Goal: Complete application form

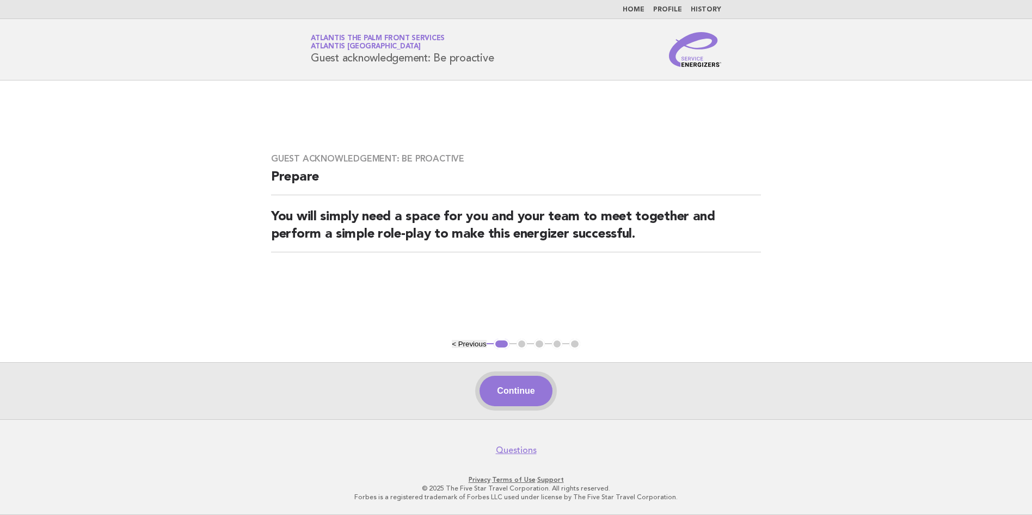
click at [533, 401] on button "Continue" at bounding box center [515, 391] width 72 height 30
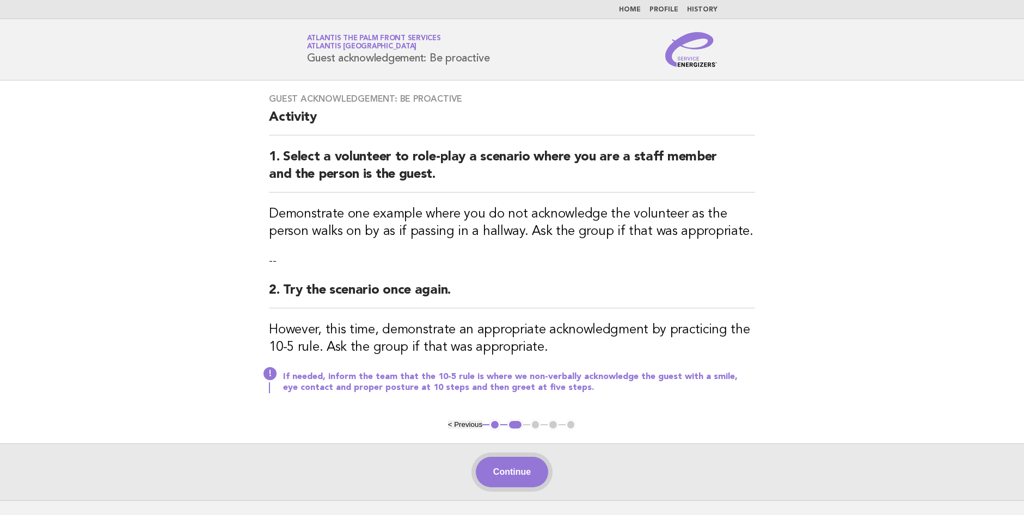
click at [510, 473] on button "Continue" at bounding box center [512, 472] width 72 height 30
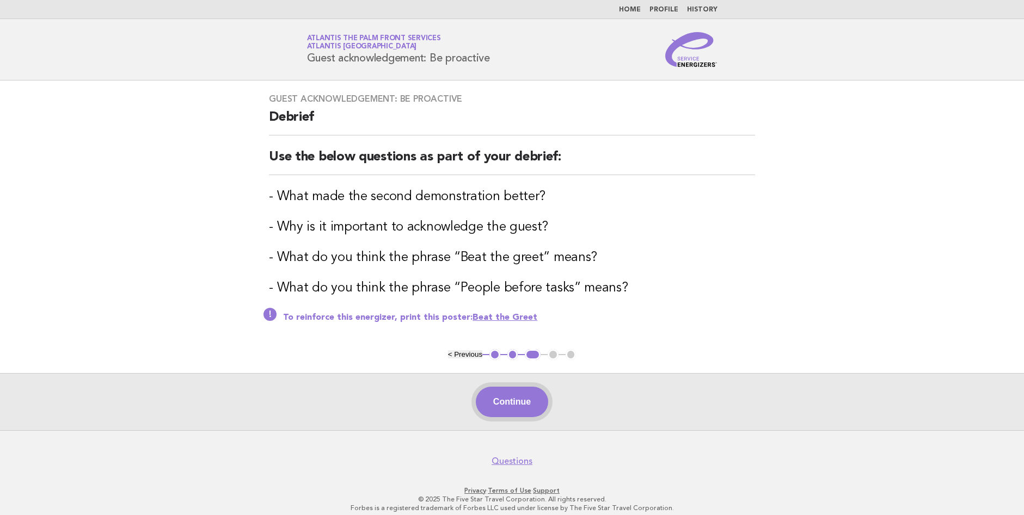
click at [536, 408] on button "Continue" at bounding box center [512, 402] width 72 height 30
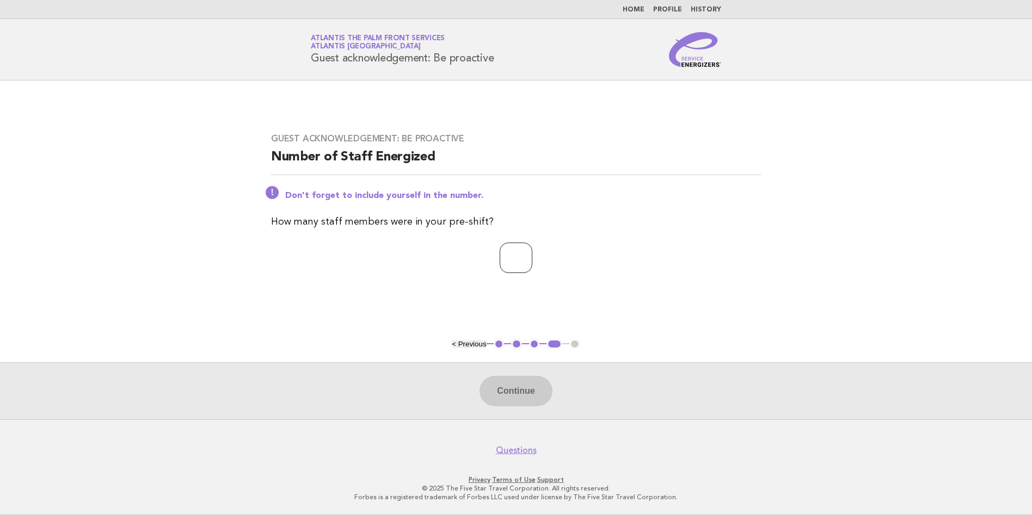
click at [512, 255] on input "number" at bounding box center [516, 258] width 33 height 30
type input "*"
click at [528, 391] on button "Continue" at bounding box center [515, 391] width 72 height 30
